Goal: Navigation & Orientation: Find specific page/section

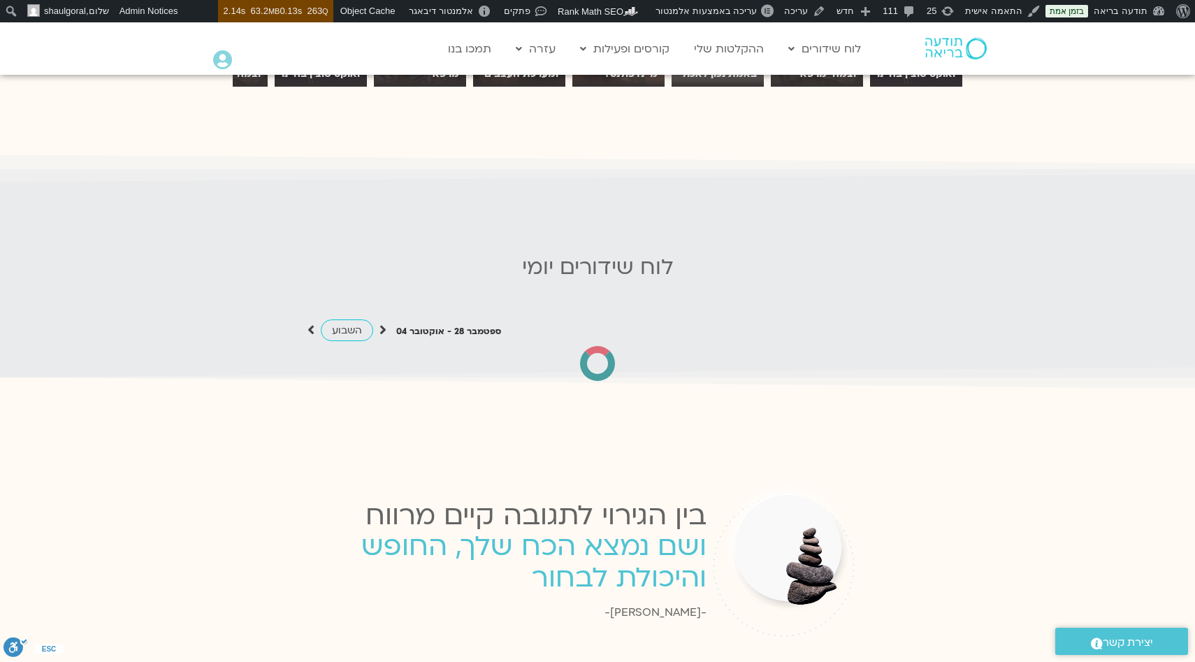
scroll to position [1275, 0]
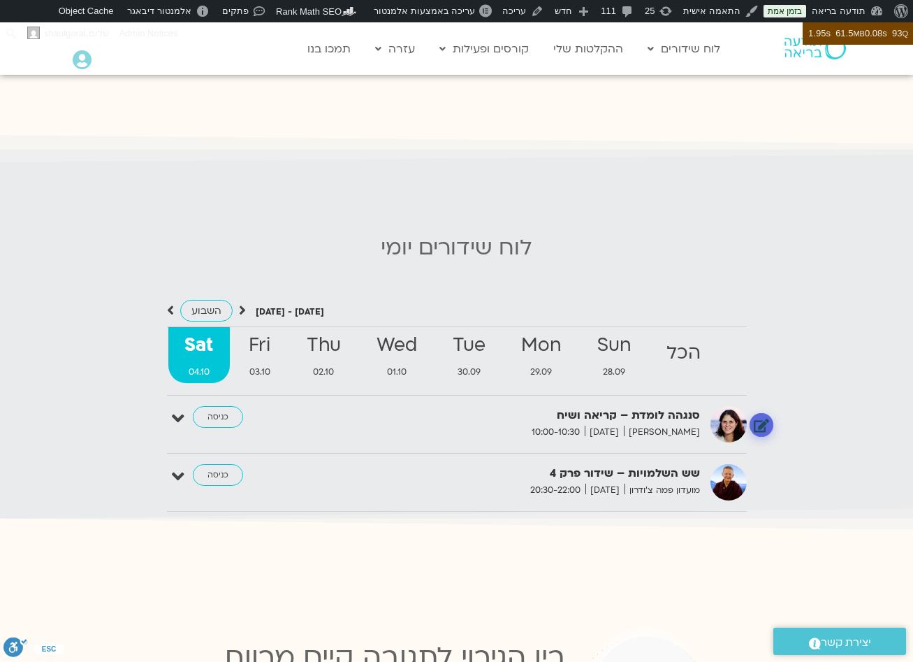
click at [763, 432] on link at bounding box center [761, 425] width 24 height 24
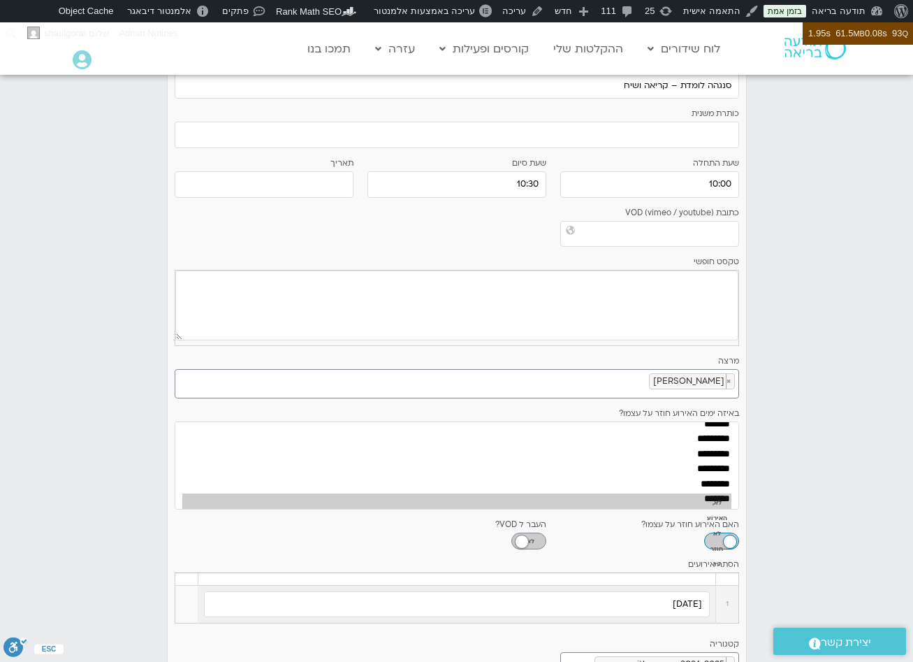
scroll to position [1719, 0]
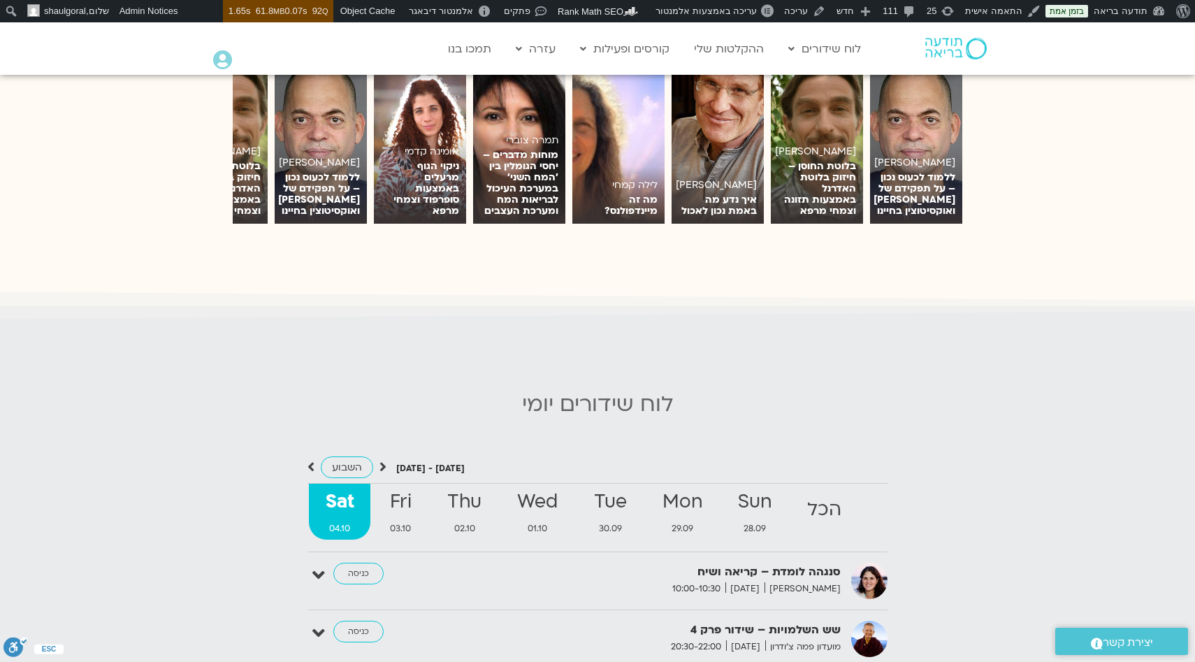
scroll to position [1481, 0]
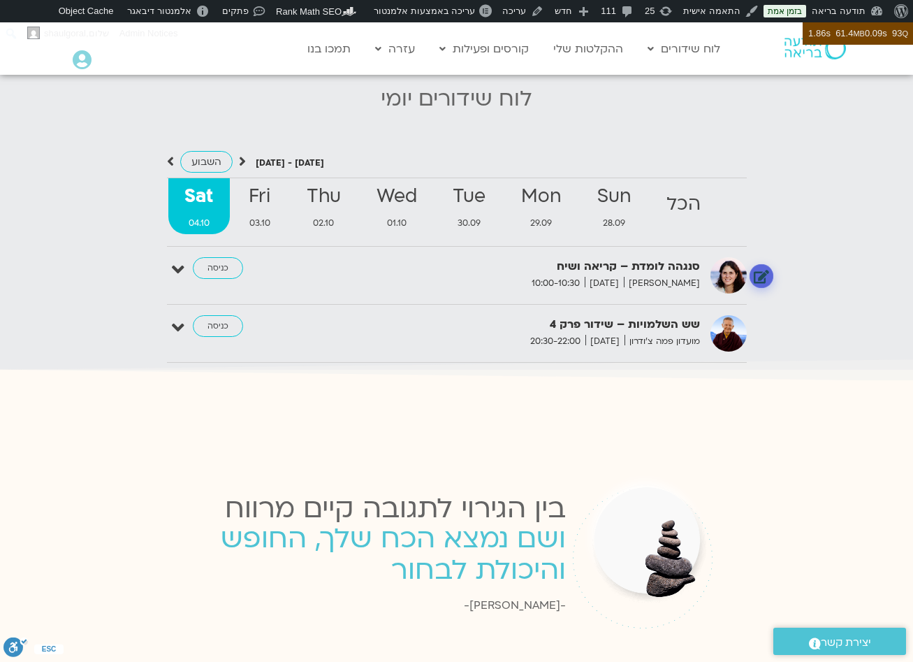
click at [760, 273] on link at bounding box center [761, 276] width 24 height 24
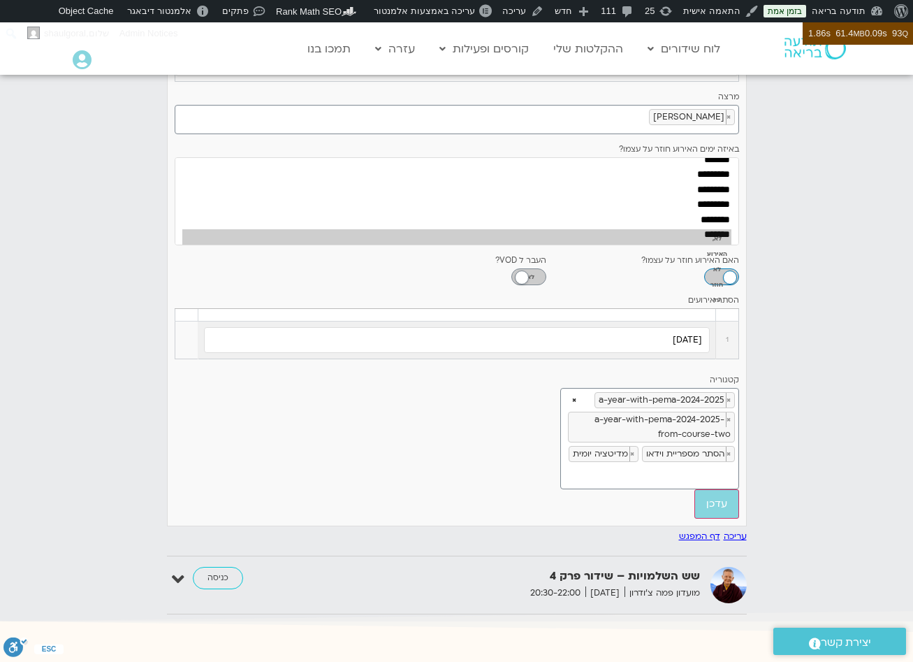
scroll to position [1386, 0]
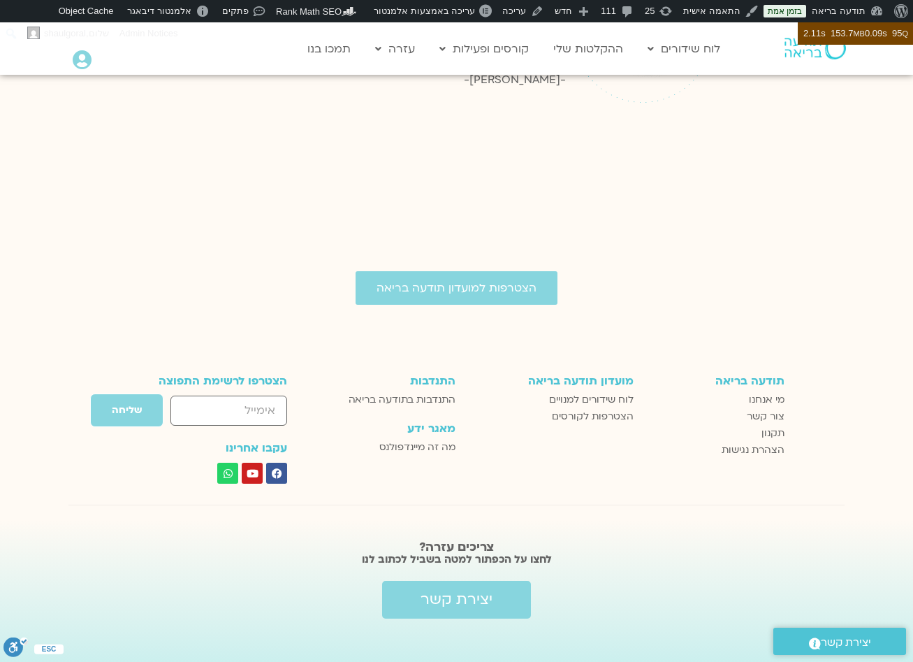
scroll to position [1202, 0]
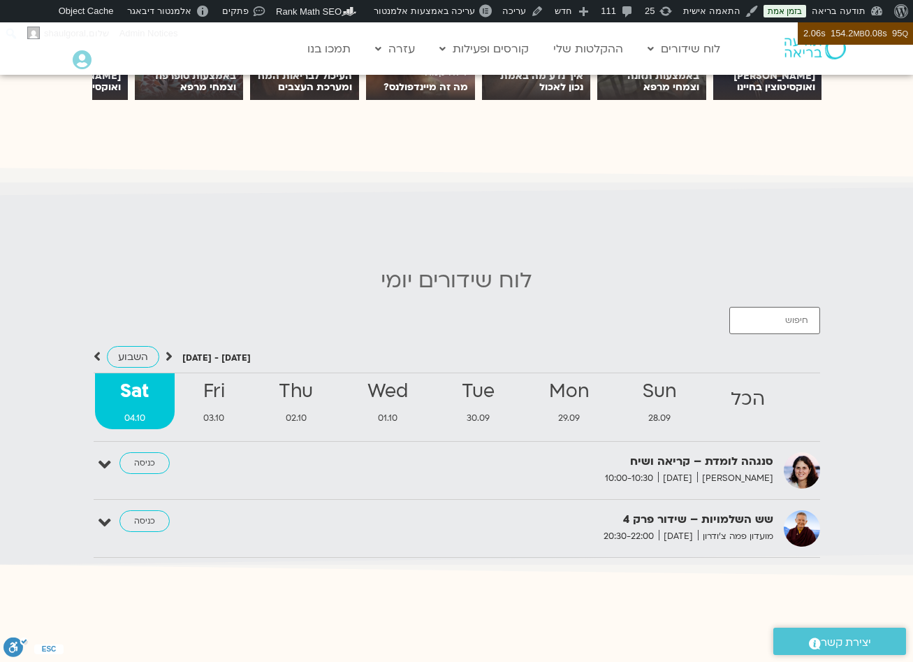
scroll to position [1215, 0]
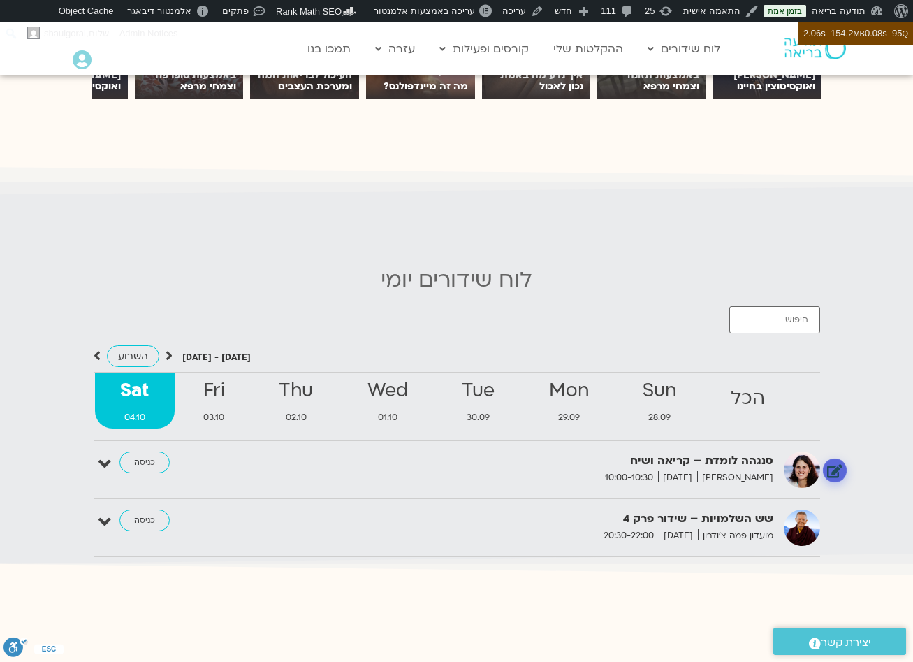
click at [838, 459] on link at bounding box center [834, 470] width 24 height 24
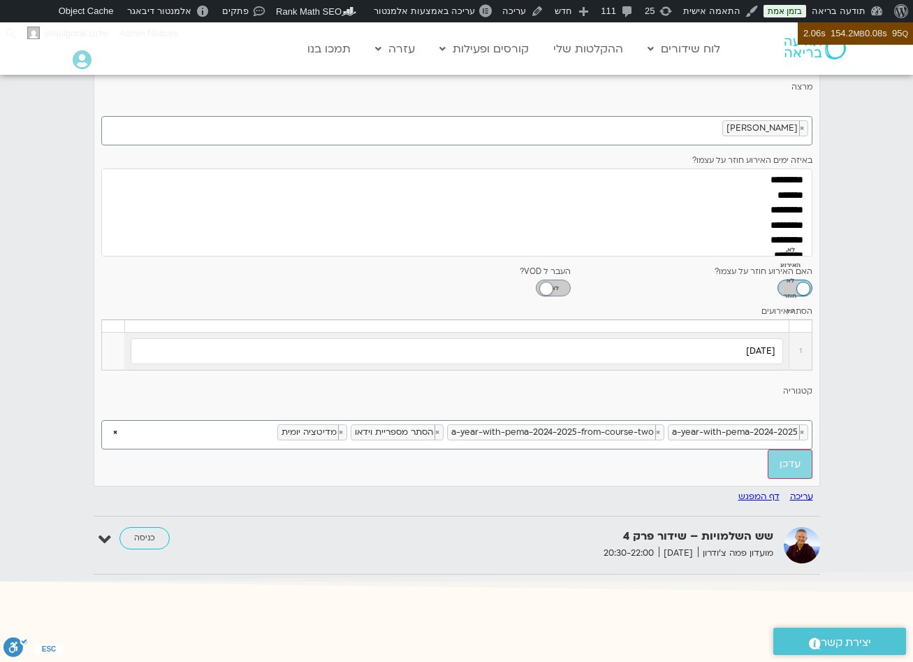
scroll to position [1966, 0]
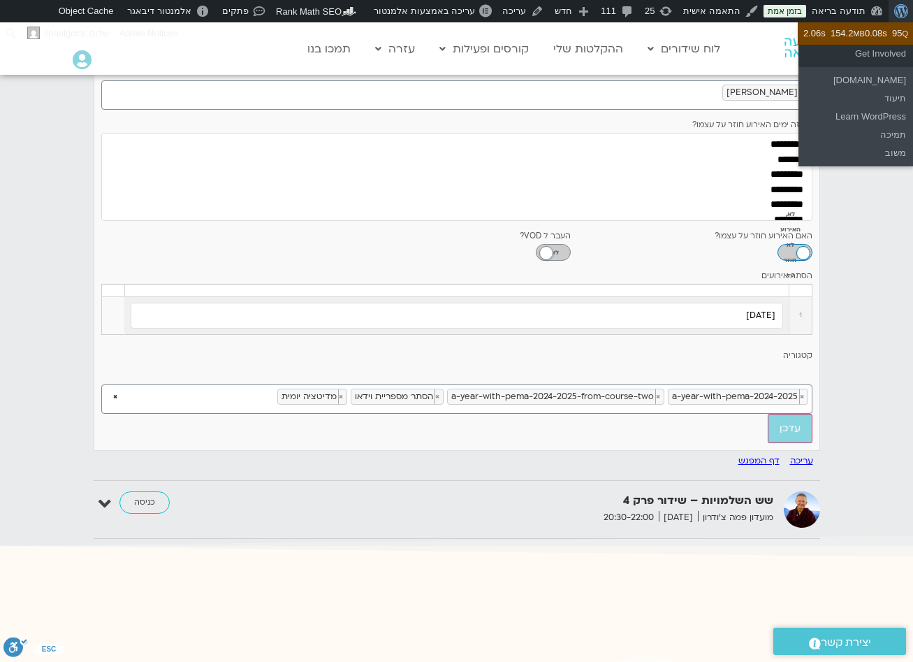
click at [898, 15] on span "סרגל כלים" at bounding box center [903, 10] width 10 height 20
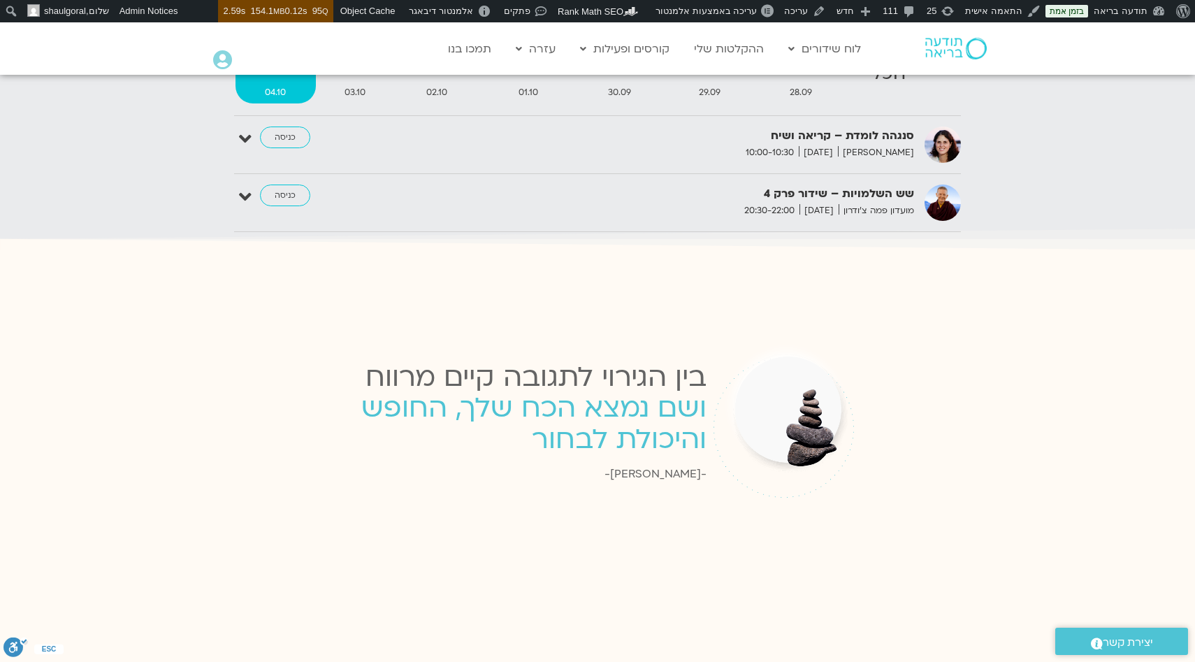
scroll to position [1322, 0]
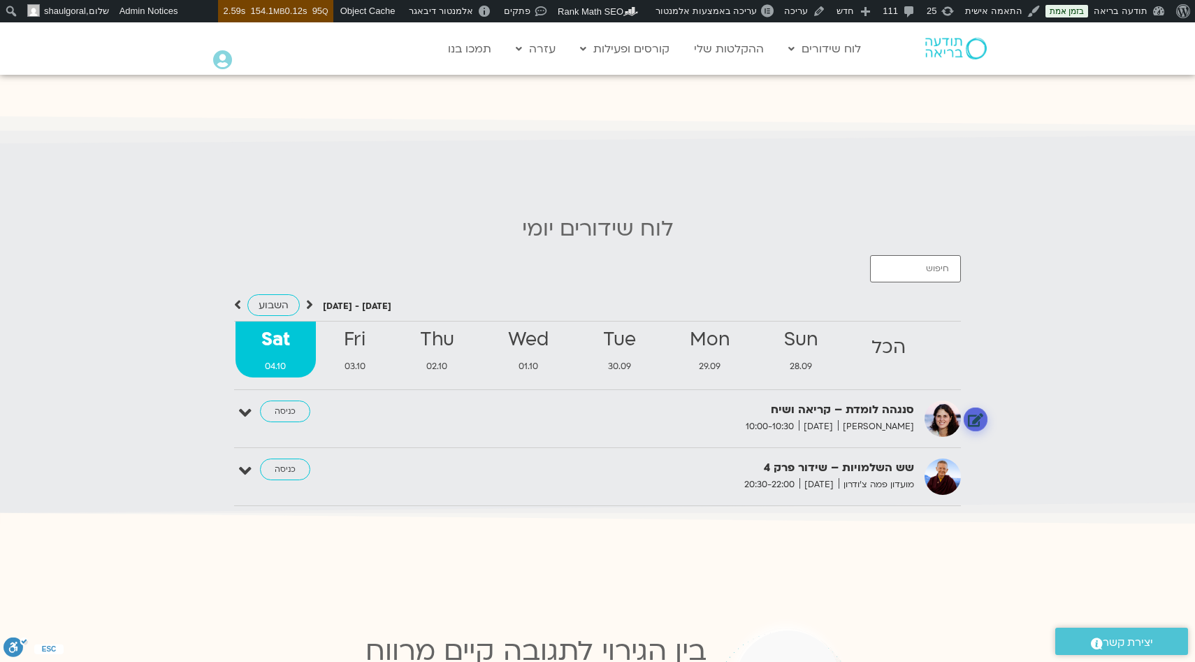
click at [981, 407] on link at bounding box center [976, 419] width 24 height 24
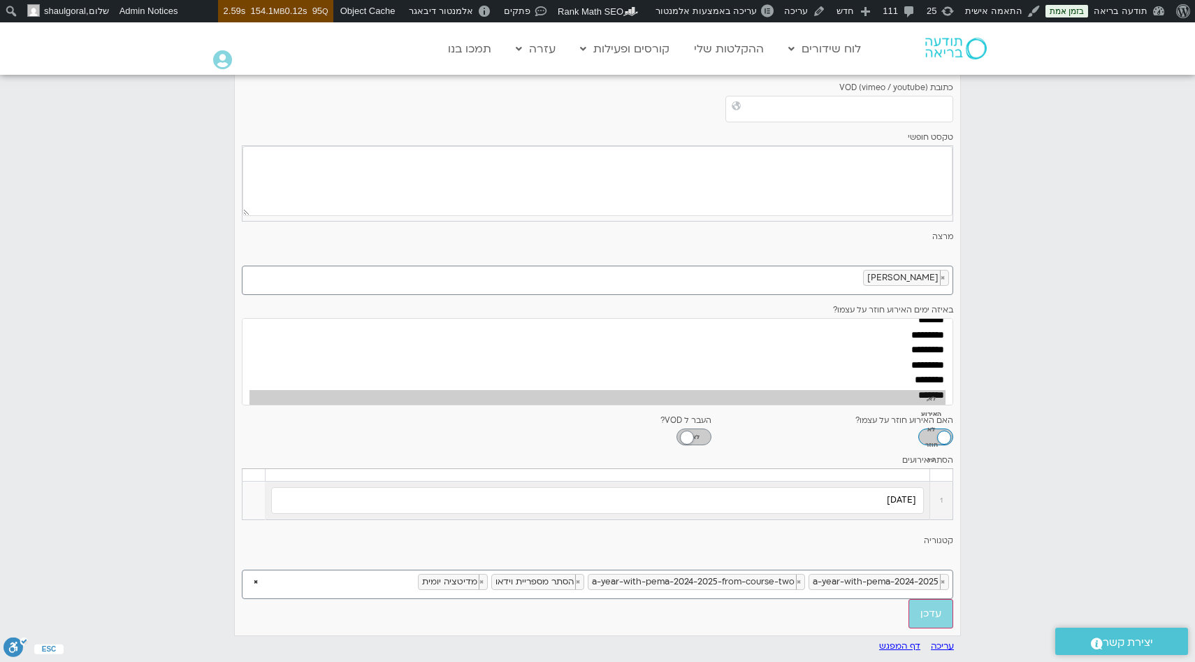
scroll to position [2117, 0]
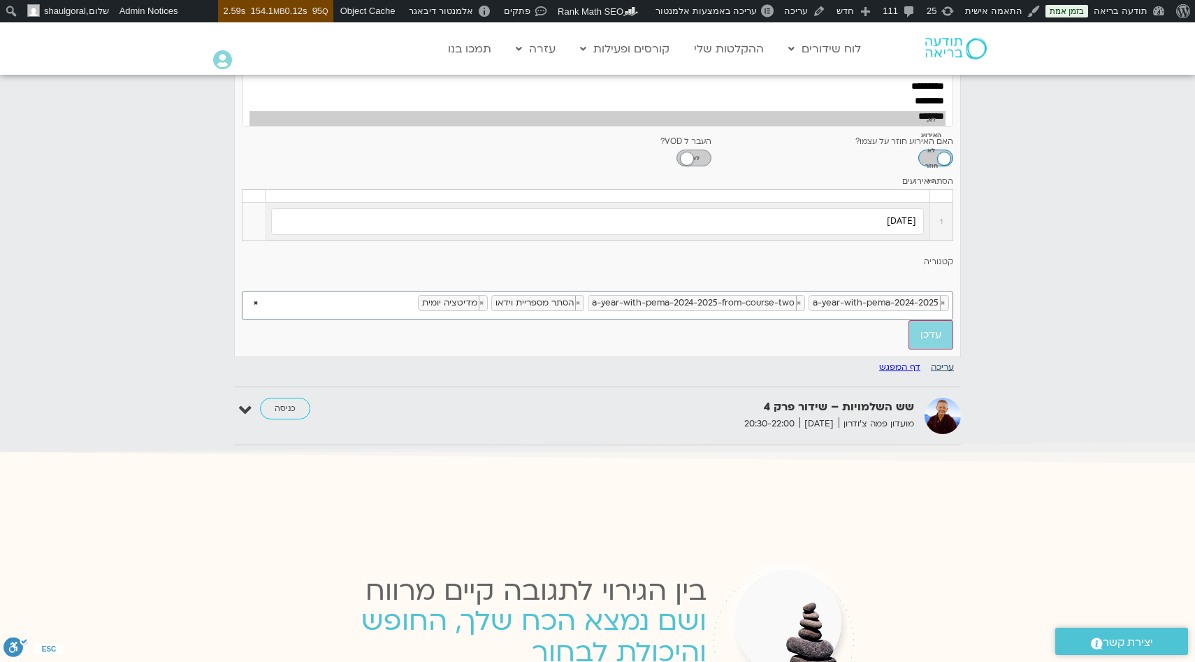
click at [942, 361] on link "עריכה" at bounding box center [942, 366] width 23 height 11
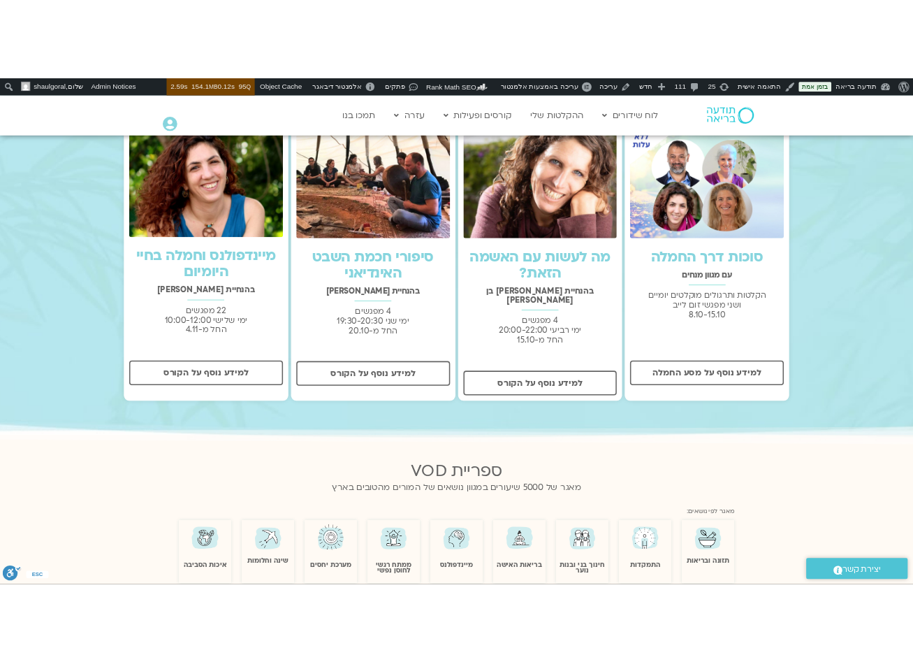
scroll to position [419, 0]
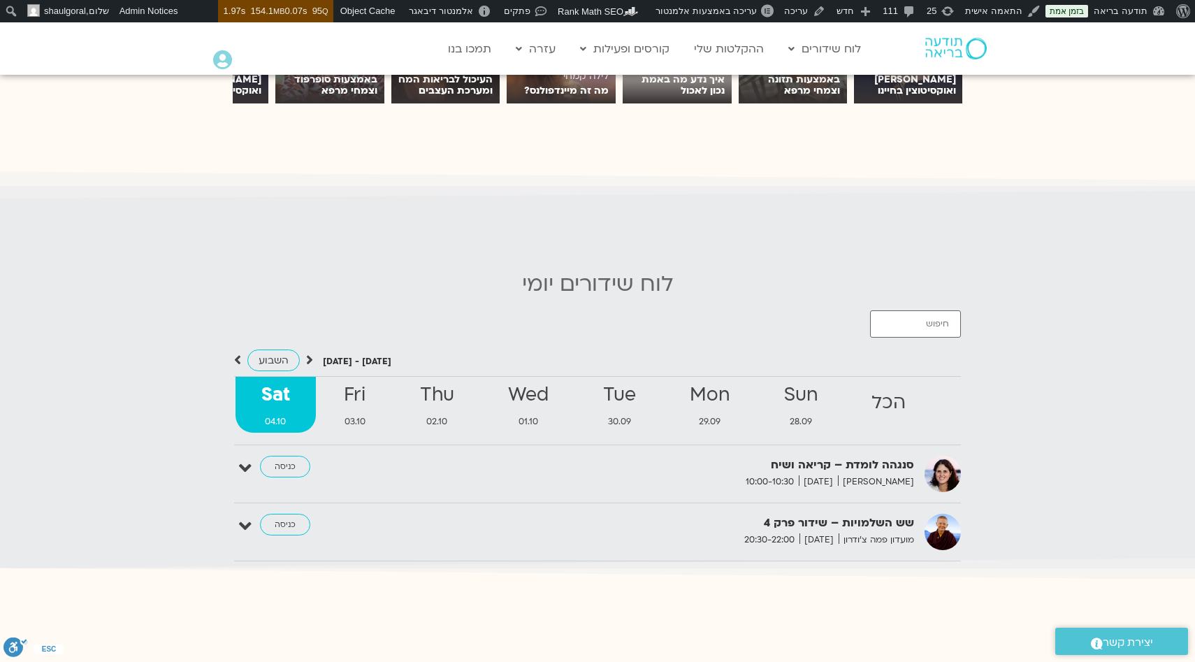
scroll to position [1220, 0]
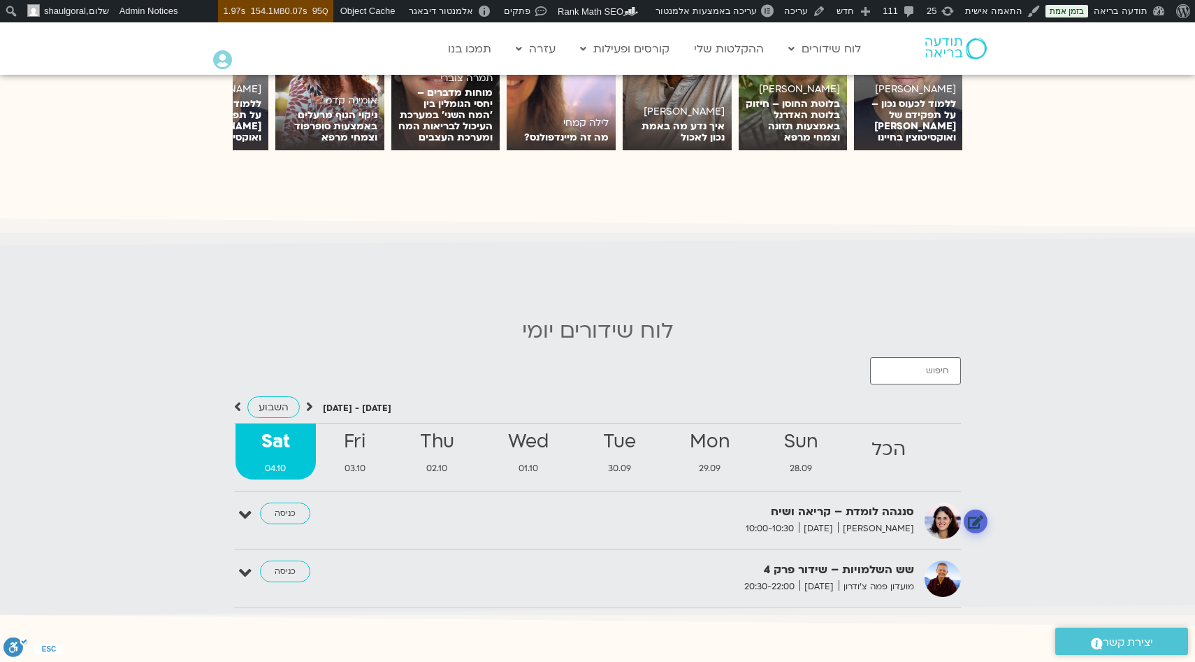
click at [913, 514] on link at bounding box center [976, 521] width 24 height 24
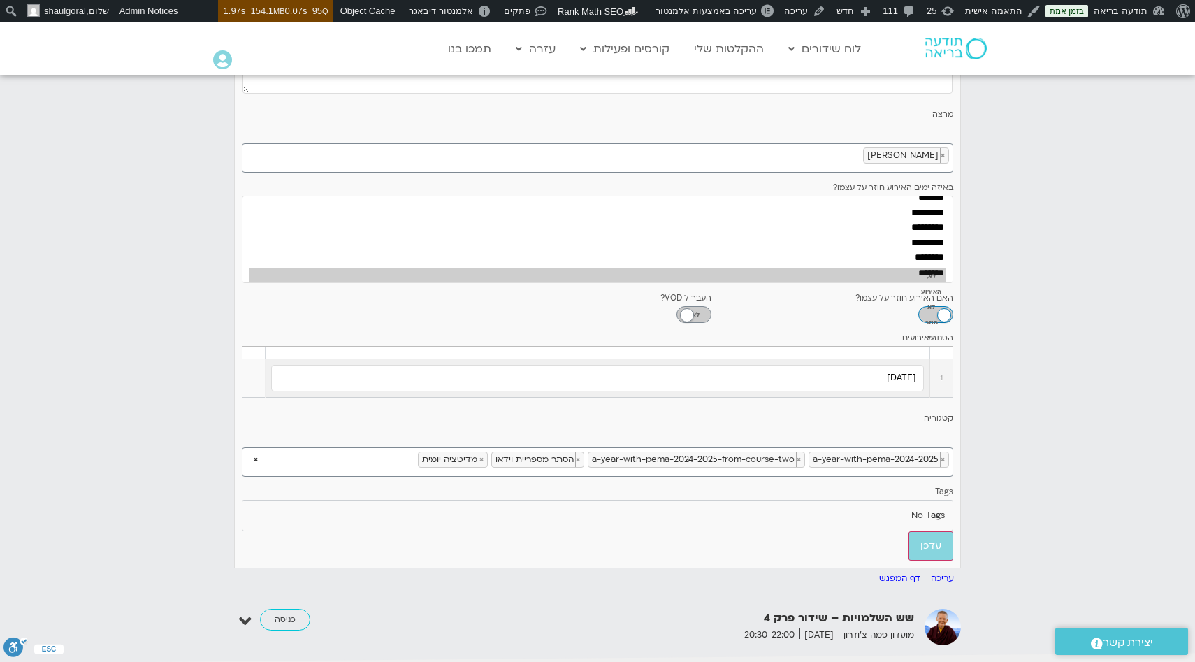
scroll to position [1961, 0]
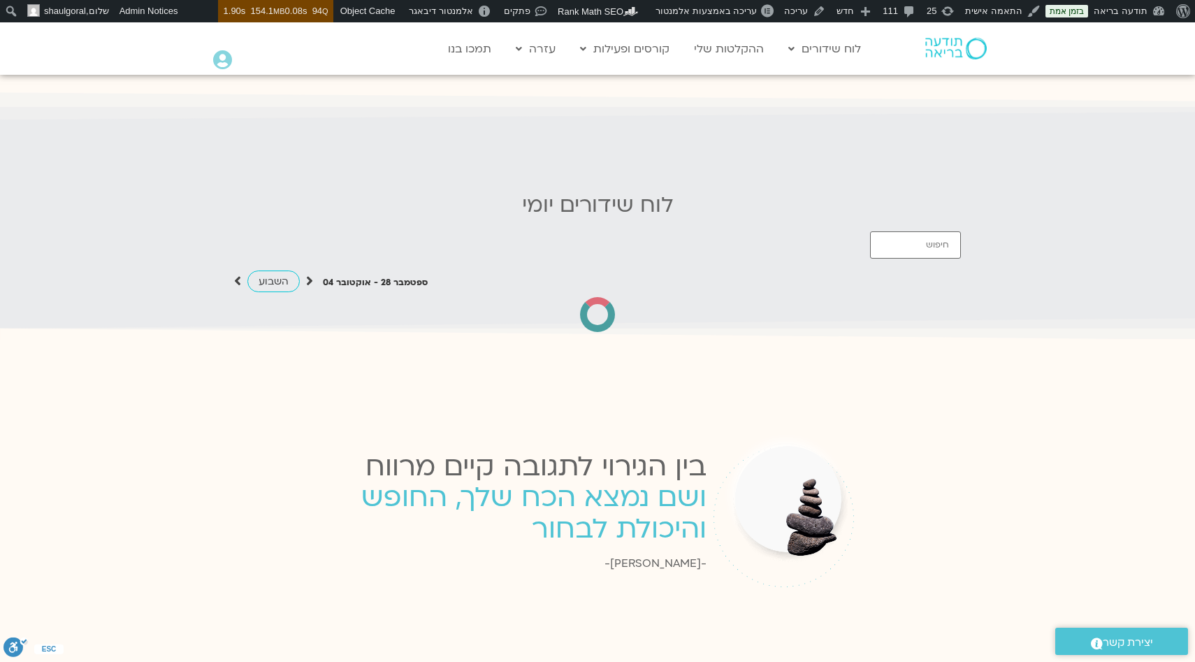
scroll to position [1303, 0]
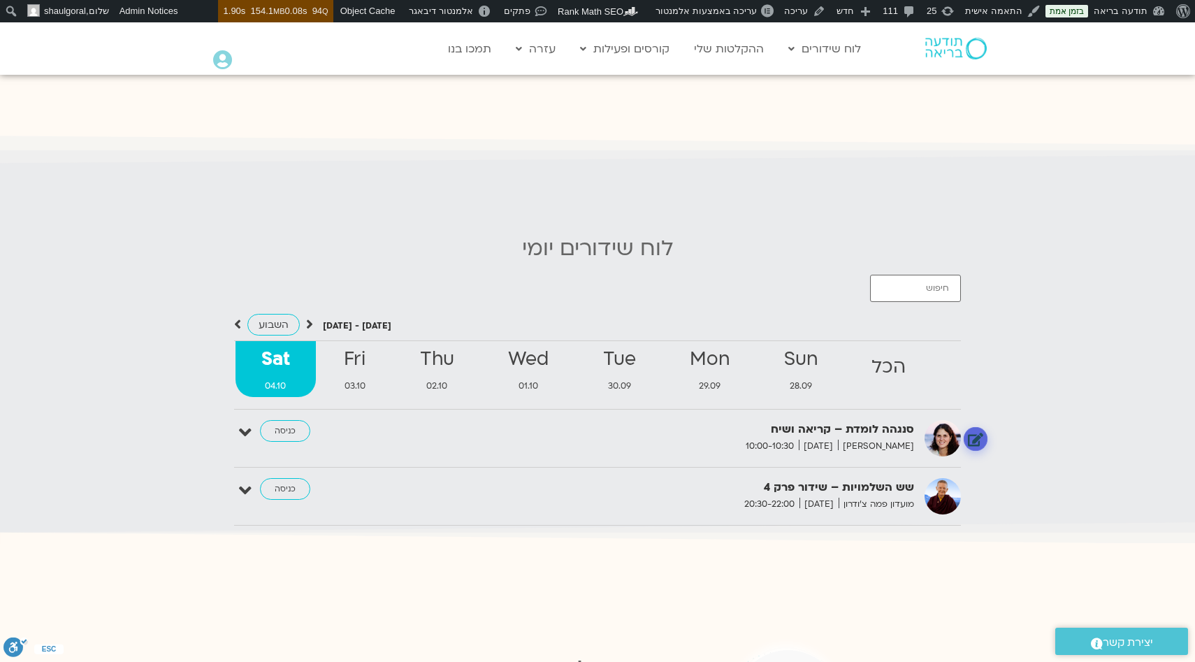
click at [970, 427] on link at bounding box center [976, 439] width 24 height 24
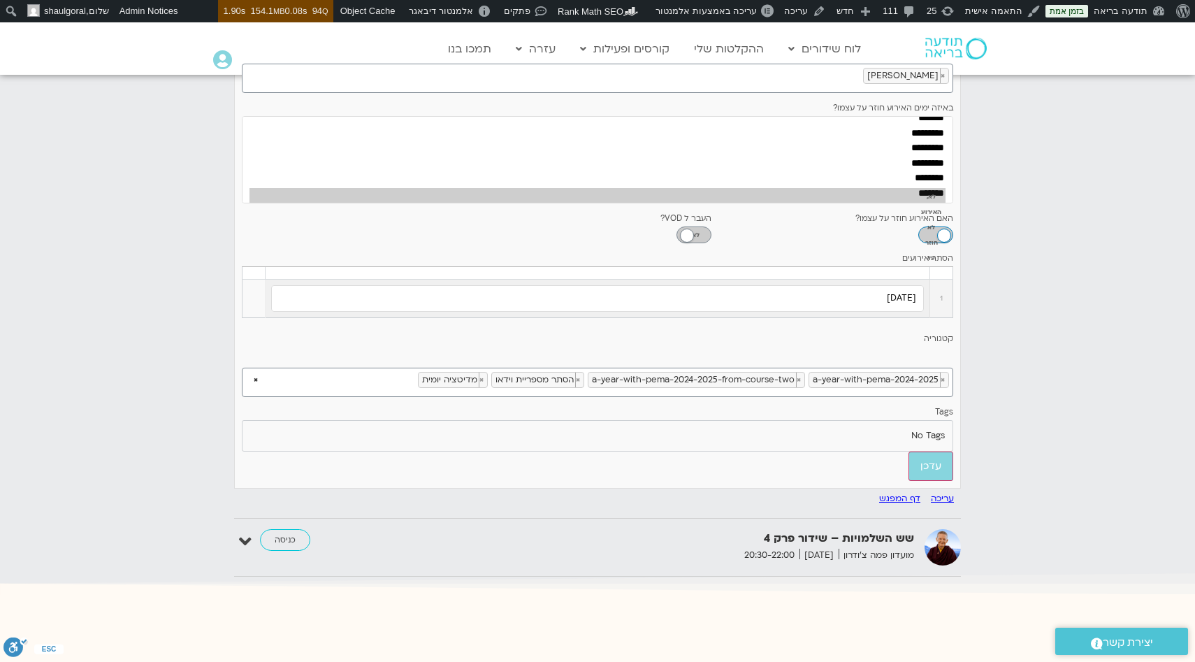
scroll to position [2041, 0]
